Goal: Ask a question

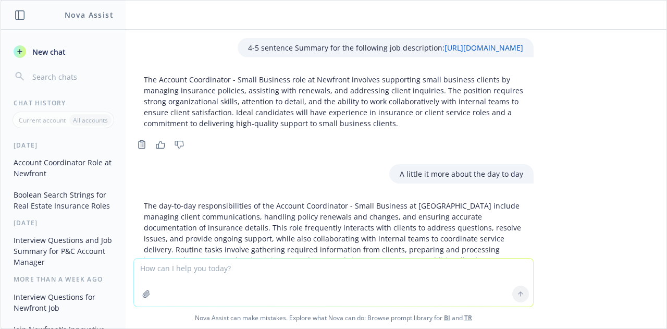
scroll to position [582, 0]
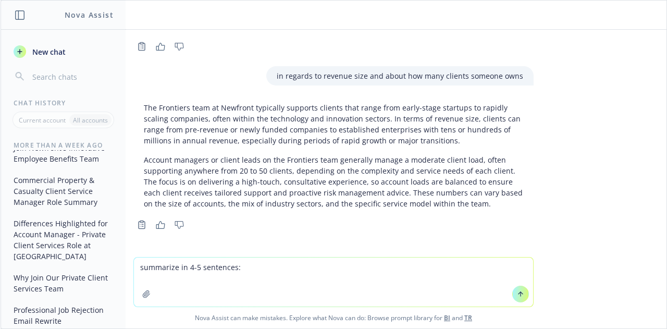
type textarea "summarize in 4-5 sentences: [URL][DOMAIN_NAME]"
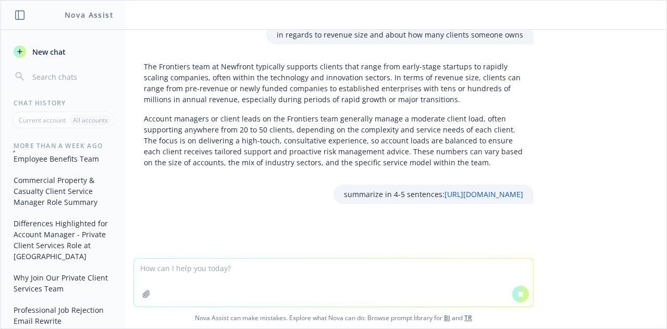
scroll to position [560, 0]
drag, startPoint x: 257, startPoint y: 194, endPoint x: 174, endPoint y: 179, distance: 84.4
click at [174, 185] on div "summarize in 4-5 sentences: [URL][DOMAIN_NAME]" at bounding box center [333, 194] width 417 height 19
copy p "summarize in 4-5 sentences: [URL][DOMAIN_NAME]"
click at [33, 54] on span "New chat" at bounding box center [47, 51] width 35 height 11
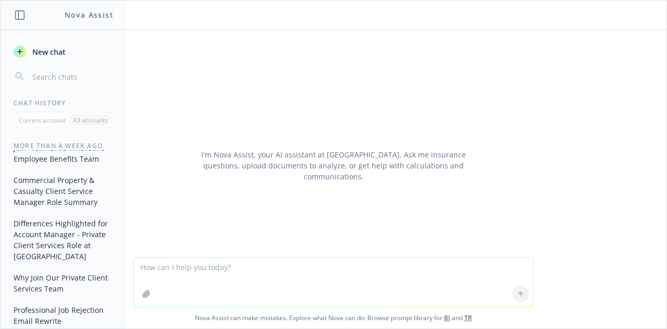
type textarea "summarize in 4-5 sentences: [URL][DOMAIN_NAME]"
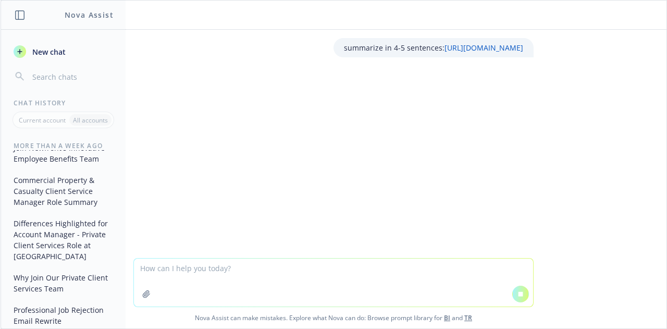
scroll to position [0, 0]
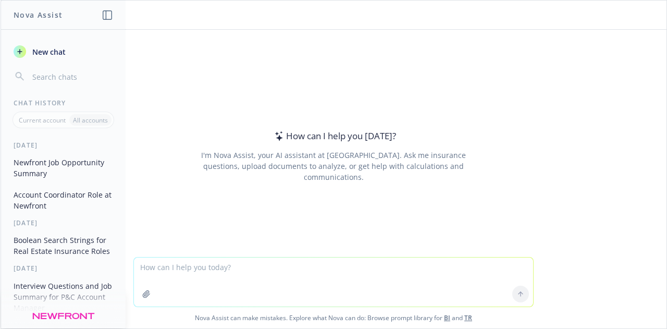
click at [48, 167] on button "Newfront Job Opportunity Summary" at bounding box center [63, 168] width 108 height 28
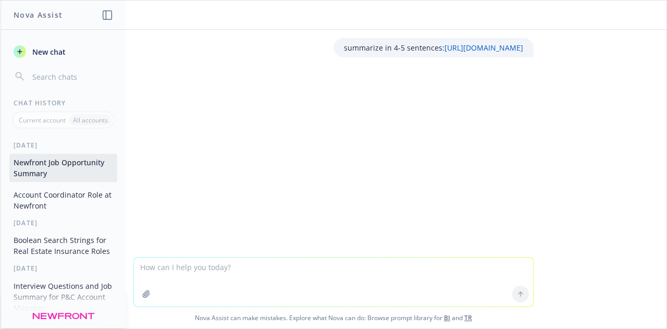
click at [202, 271] on textarea at bounding box center [333, 282] width 399 height 49
type textarea "same question"
